Goal: Information Seeking & Learning: Learn about a topic

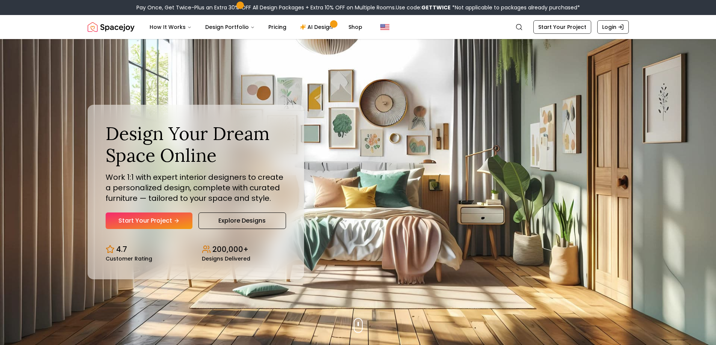
click at [240, 222] on link "Explore Designs" at bounding box center [242, 221] width 88 height 17
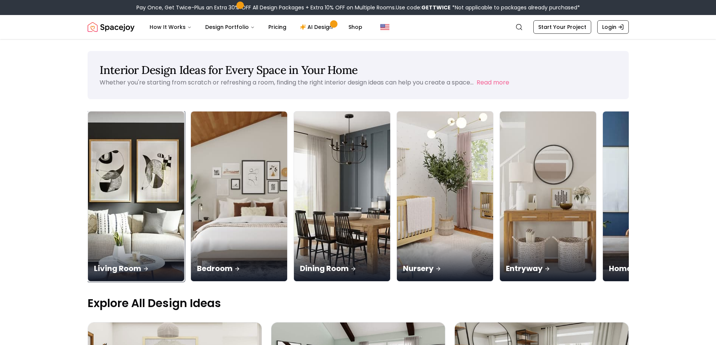
click at [133, 268] on p "Living Room" at bounding box center [136, 269] width 84 height 11
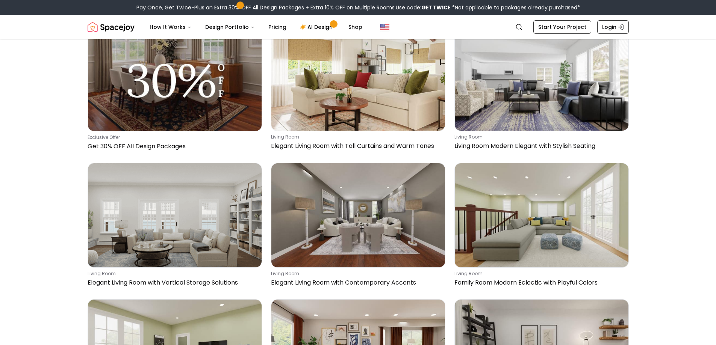
scroll to position [1992, 0]
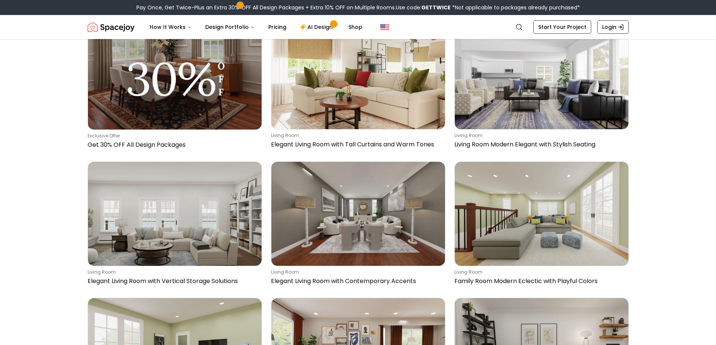
click at [540, 89] on img at bounding box center [542, 77] width 174 height 104
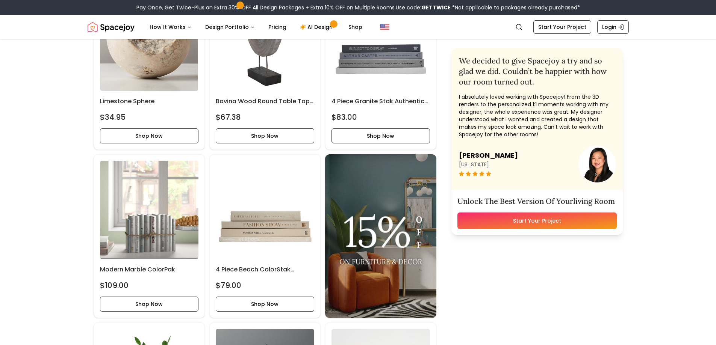
scroll to position [564, 0]
